Goal: Navigation & Orientation: Find specific page/section

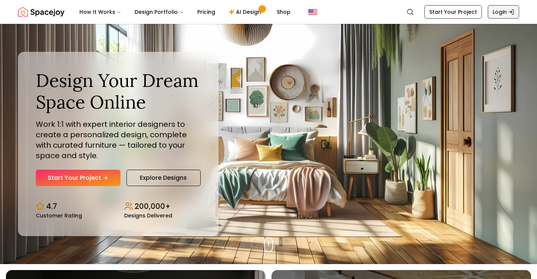
click at [500, 13] on link "Login" at bounding box center [503, 11] width 31 height 13
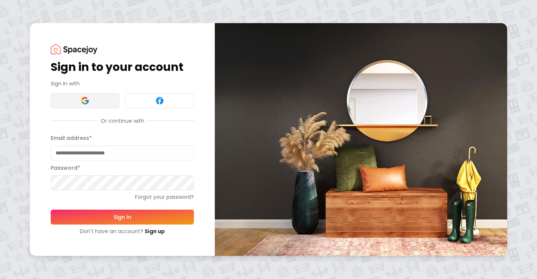
click at [104, 103] on button at bounding box center [85, 100] width 69 height 15
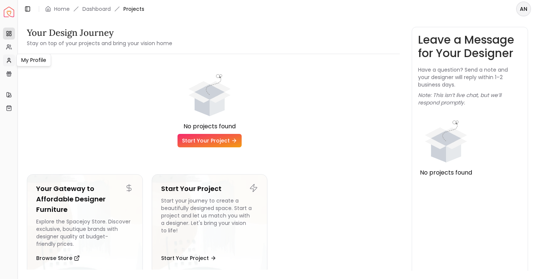
click at [11, 63] on link "My Profile" at bounding box center [9, 60] width 12 height 12
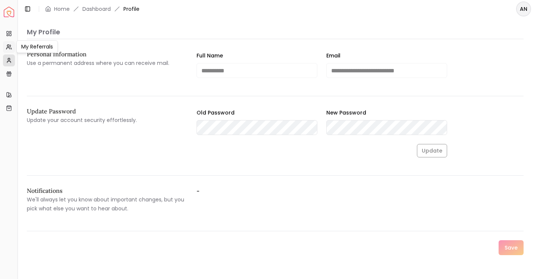
click at [10, 49] on icon at bounding box center [7, 48] width 3 height 1
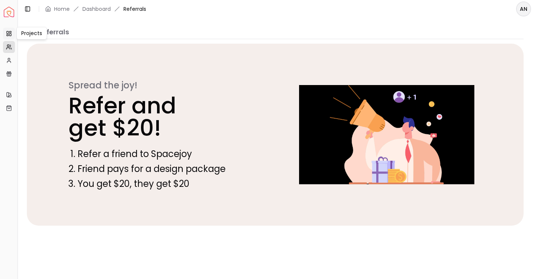
click at [10, 36] on icon at bounding box center [9, 34] width 6 height 6
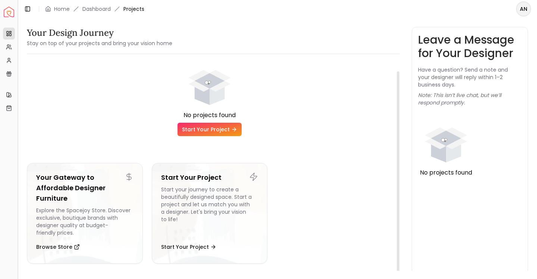
scroll to position [11, 0]
click at [30, 12] on button "Toggle Sidebar" at bounding box center [27, 9] width 10 height 10
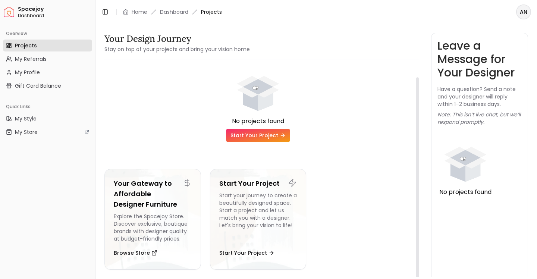
scroll to position [0, 0]
click at [523, 15] on html "Spacejoy Dashboard Overview Projects My Referrals My Profile Gift Card Balance …" at bounding box center [268, 139] width 537 height 279
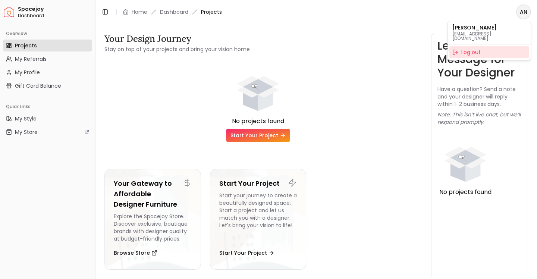
click at [512, 47] on div "Log out" at bounding box center [489, 52] width 80 height 12
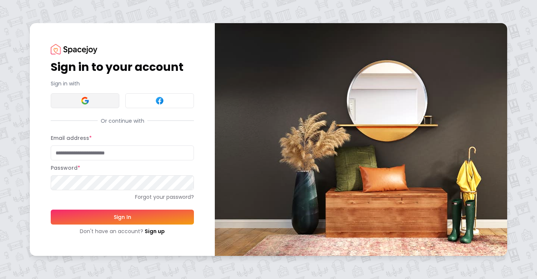
click at [87, 103] on img at bounding box center [85, 100] width 9 height 9
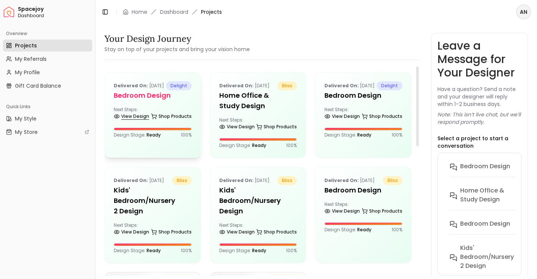
click at [137, 122] on link "View Design" at bounding box center [131, 116] width 35 height 10
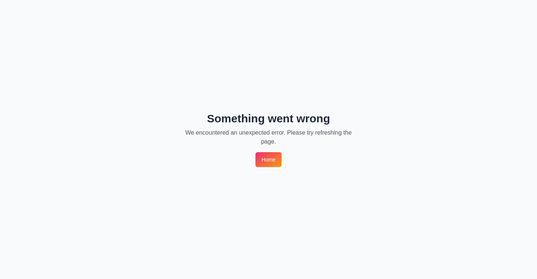
click at [273, 162] on link "Home" at bounding box center [268, 159] width 26 height 15
click at [266, 160] on link "Home" at bounding box center [268, 159] width 26 height 15
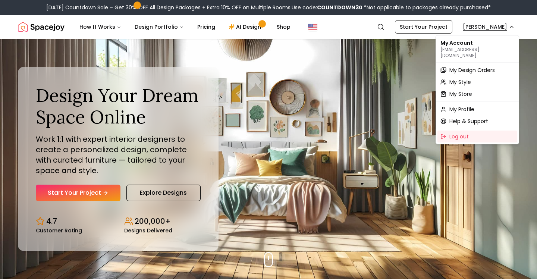
click at [474, 66] on span "My Design Orders" at bounding box center [471, 69] width 45 height 7
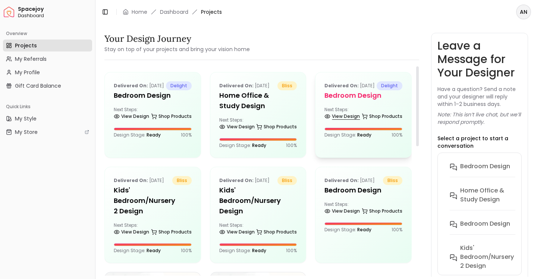
click at [347, 122] on link "View Design" at bounding box center [341, 116] width 35 height 10
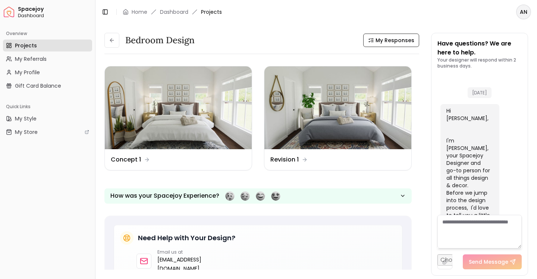
scroll to position [1770, 0]
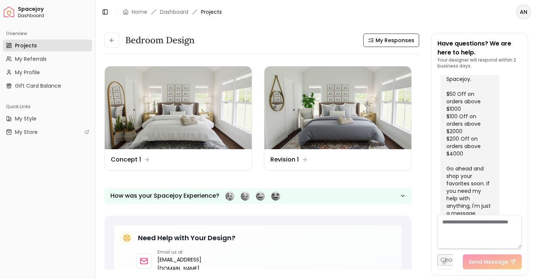
click at [23, 48] on span "Projects" at bounding box center [26, 45] width 22 height 7
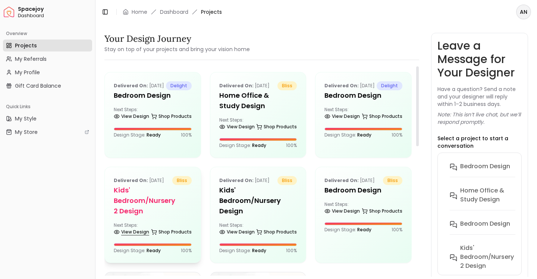
click at [143, 232] on link "View Design" at bounding box center [131, 232] width 35 height 10
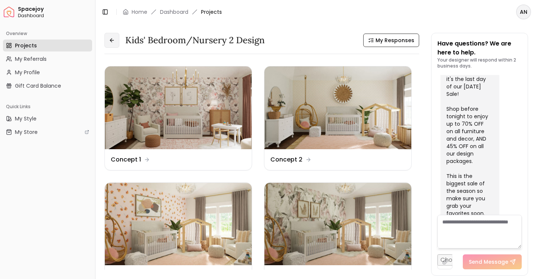
click at [110, 41] on icon at bounding box center [112, 40] width 6 height 6
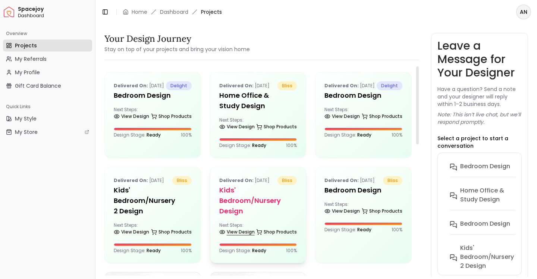
click at [244, 232] on link "View Design" at bounding box center [236, 232] width 35 height 10
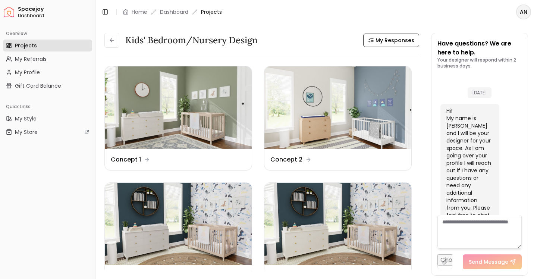
scroll to position [774, 0]
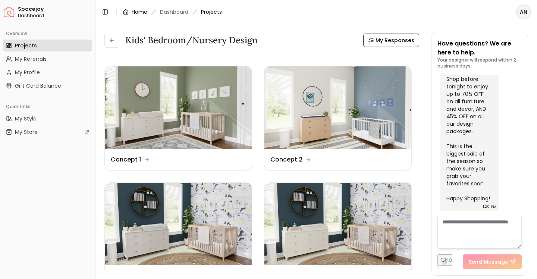
click at [134, 15] on link "Home" at bounding box center [140, 11] width 16 height 7
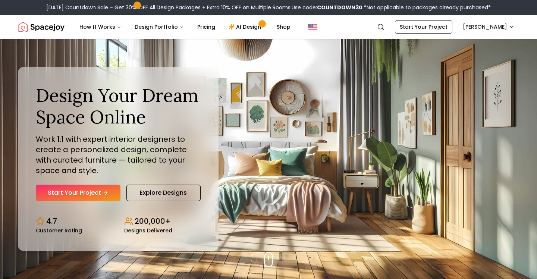
click at [350, 10] on b "COUNTDOWN30" at bounding box center [339, 7] width 45 height 7
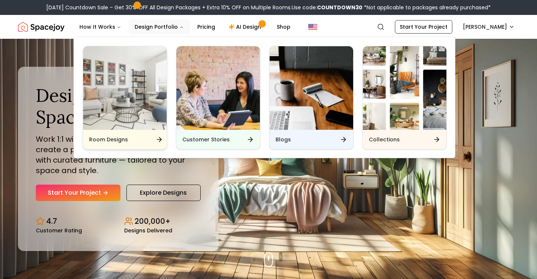
click at [130, 144] on div "Room Designs" at bounding box center [125, 139] width 84 height 19
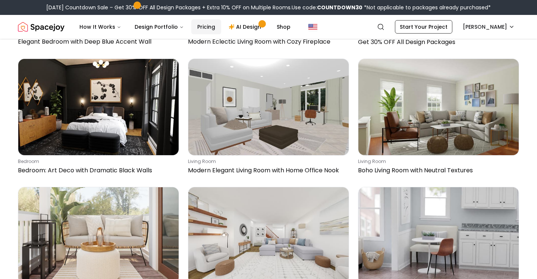
scroll to position [3244, 0]
